Goal: Navigation & Orientation: Find specific page/section

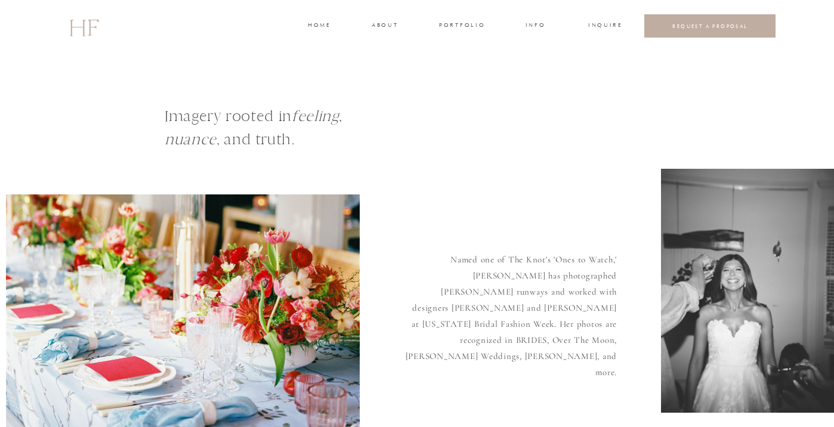
click at [391, 23] on h3 "about" at bounding box center [384, 26] width 25 height 11
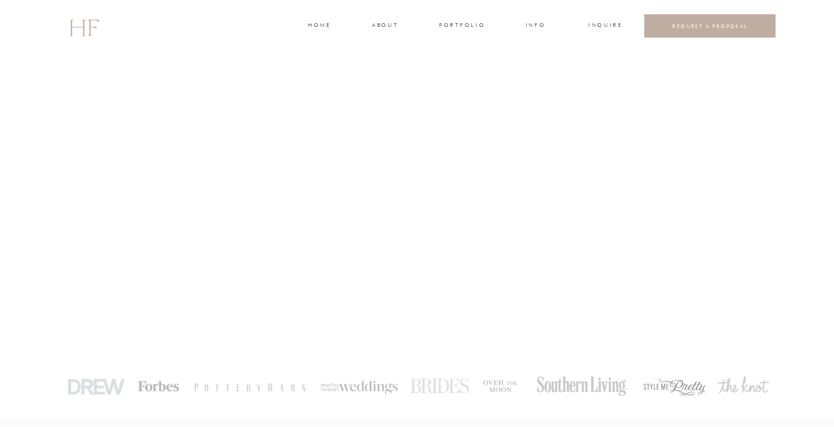
click at [323, 26] on h3 "home" at bounding box center [319, 26] width 22 height 11
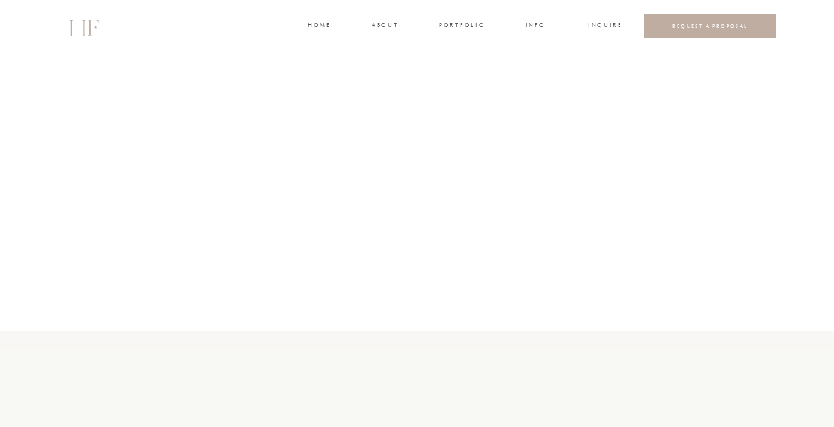
scroll to position [2682, 0]
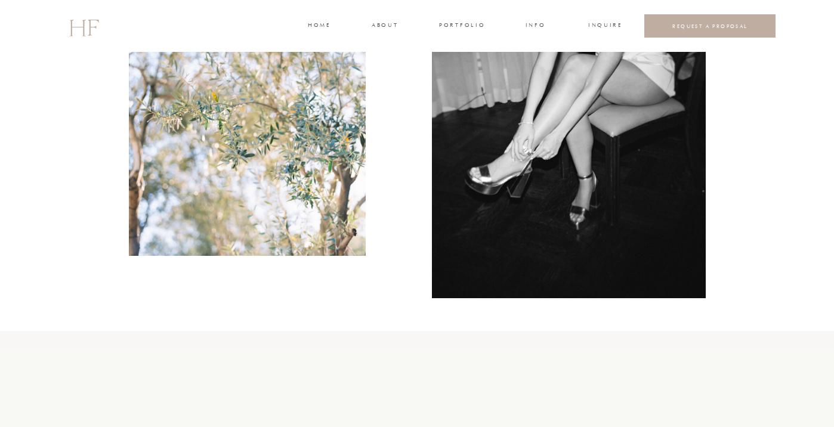
click at [466, 25] on h3 "portfolio" at bounding box center [461, 26] width 45 height 11
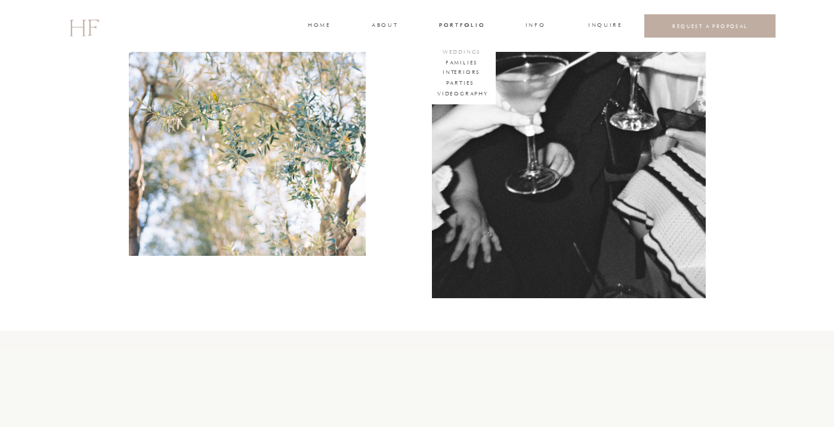
click at [468, 48] on h3 "WEDDINGS" at bounding box center [462, 53] width 42 height 11
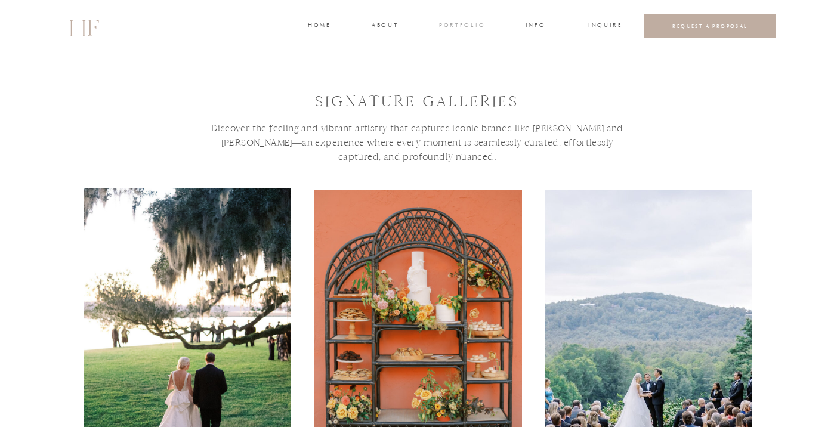
click at [465, 26] on h3 "portfolio" at bounding box center [461, 26] width 45 height 11
click at [463, 60] on h3 "FAMILIES" at bounding box center [462, 63] width 36 height 11
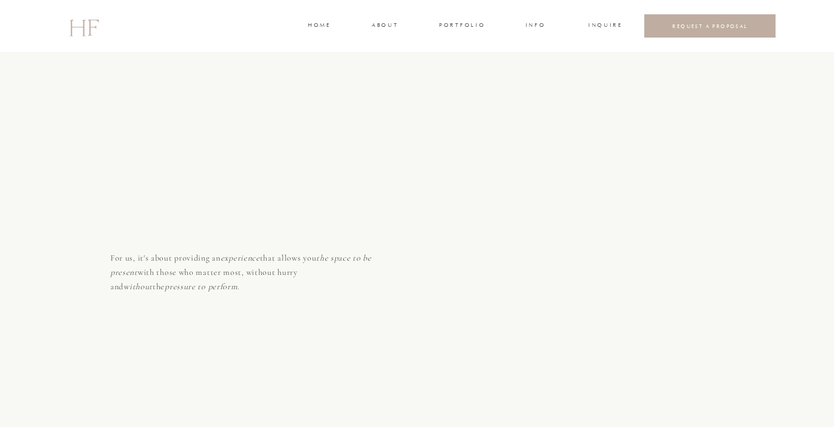
scroll to position [3363, 0]
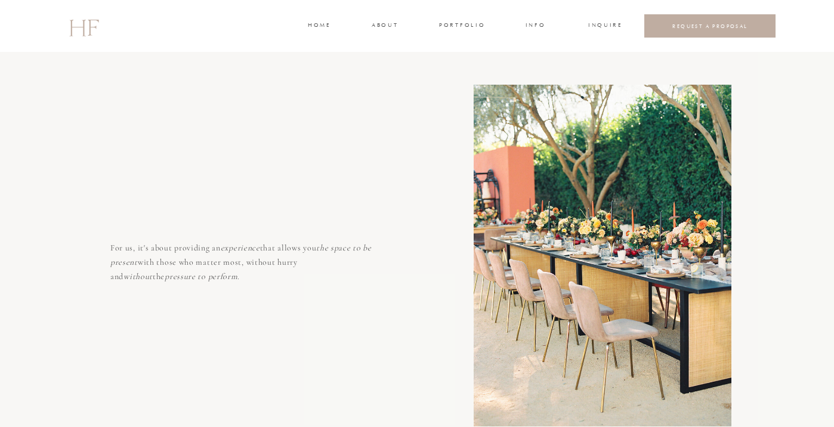
click at [320, 26] on h3 "home" at bounding box center [319, 26] width 22 height 11
click at [319, 24] on h3 "home" at bounding box center [319, 26] width 22 height 11
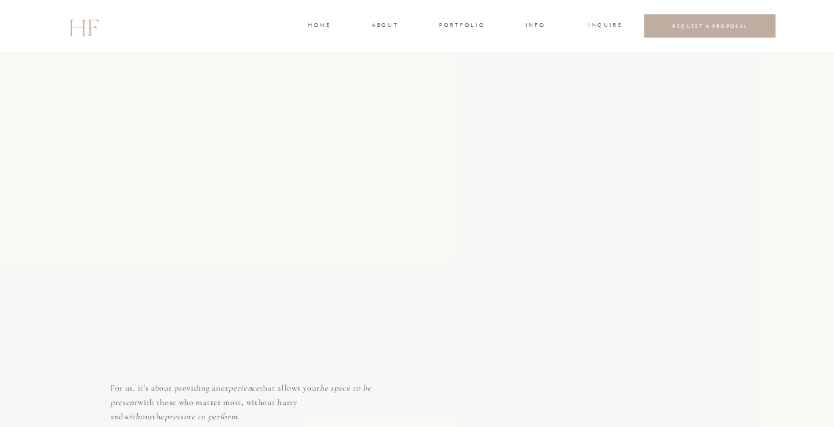
scroll to position [3233, 0]
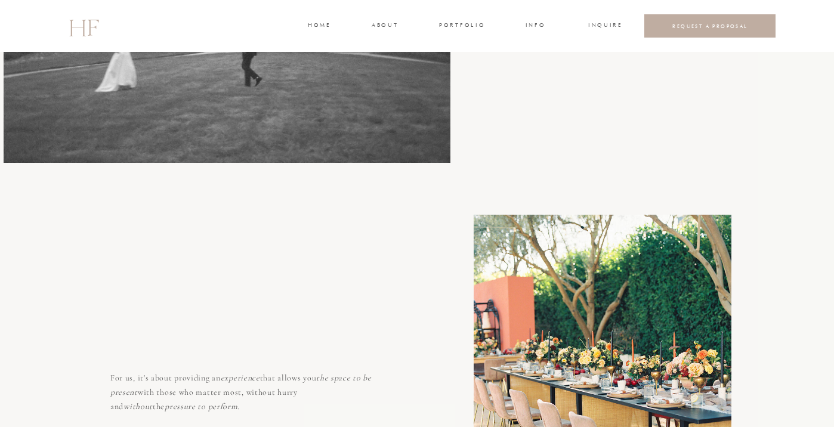
scroll to position [3363, 0]
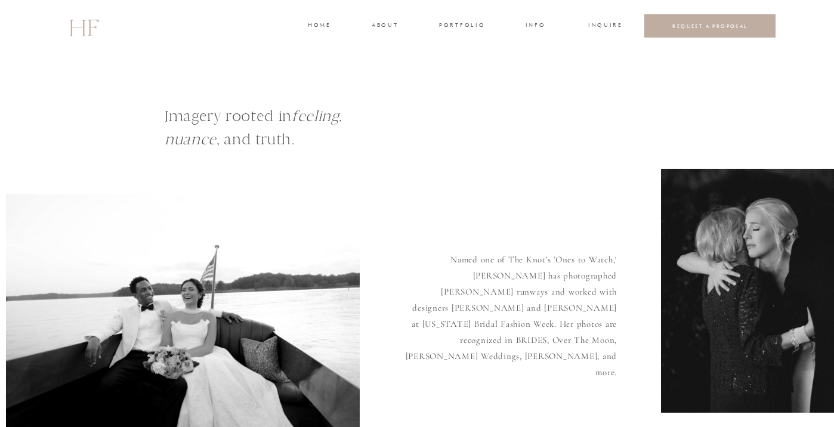
scroll to position [2682, 0]
